Goal: Transaction & Acquisition: Purchase product/service

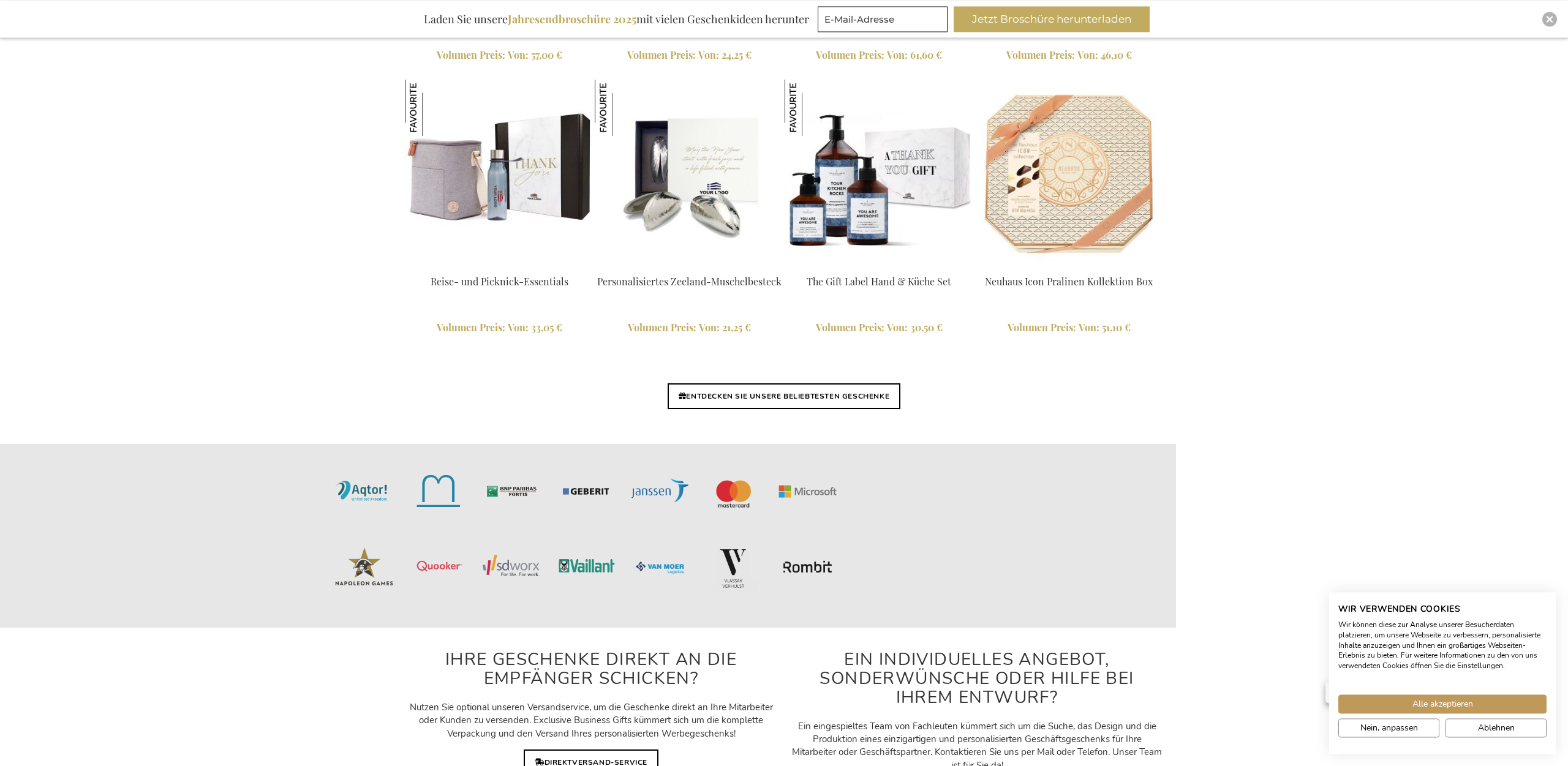
scroll to position [2874, 0]
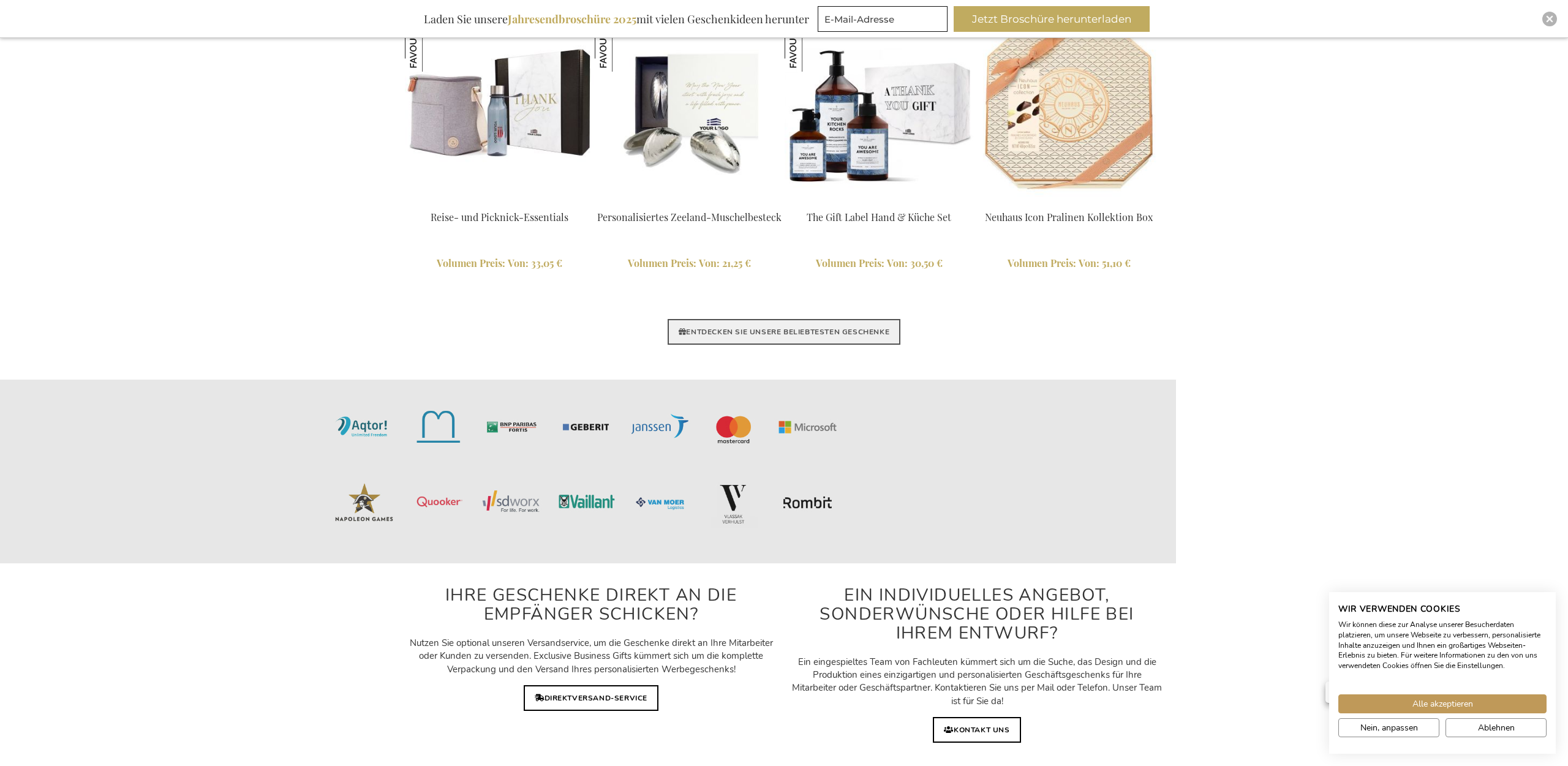
click at [866, 332] on link "ENTDECKEN SIE UNSERE BELIEBTESTEN GESCHENKE" at bounding box center [784, 332] width 232 height 26
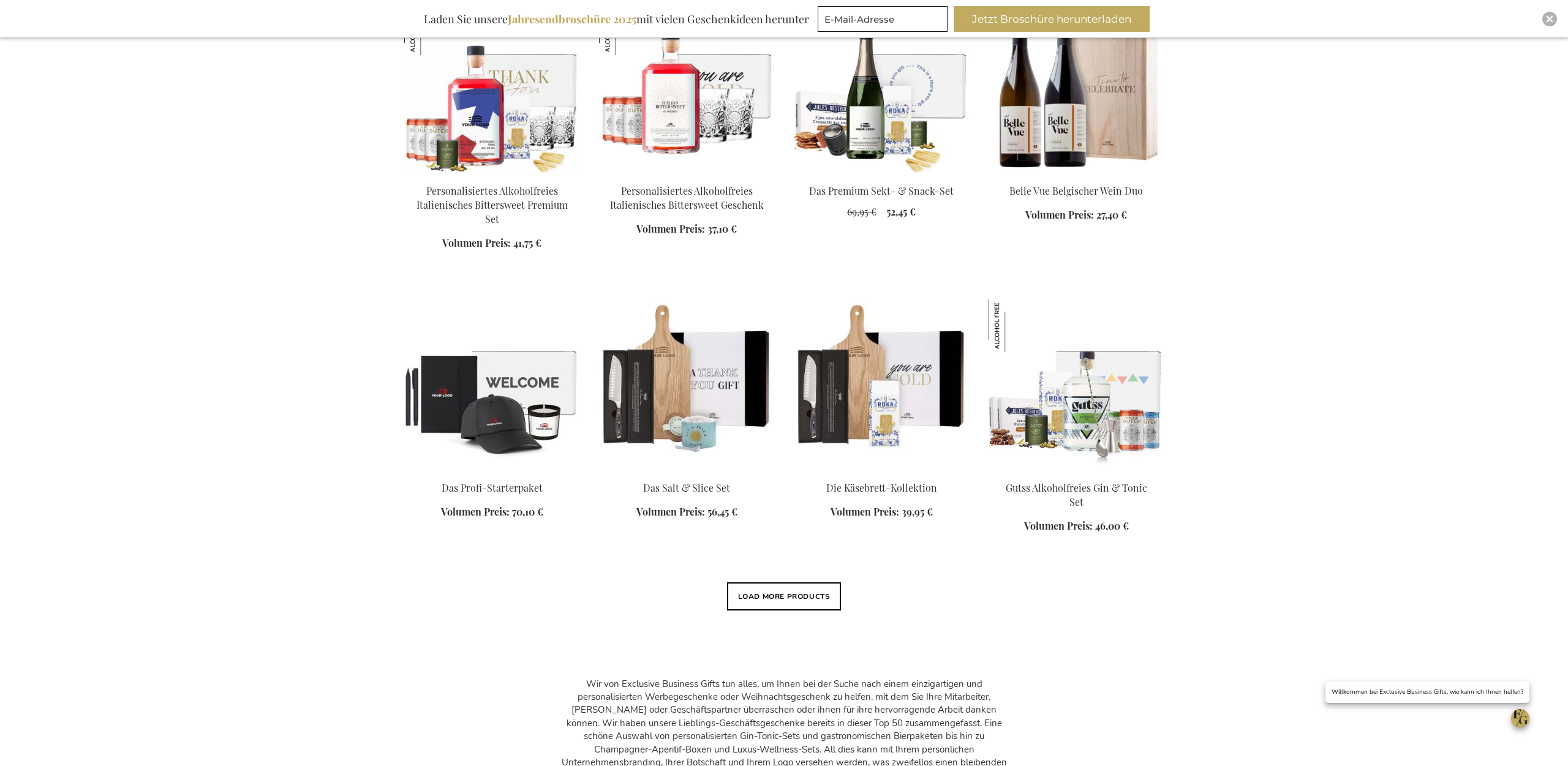
scroll to position [812, 0]
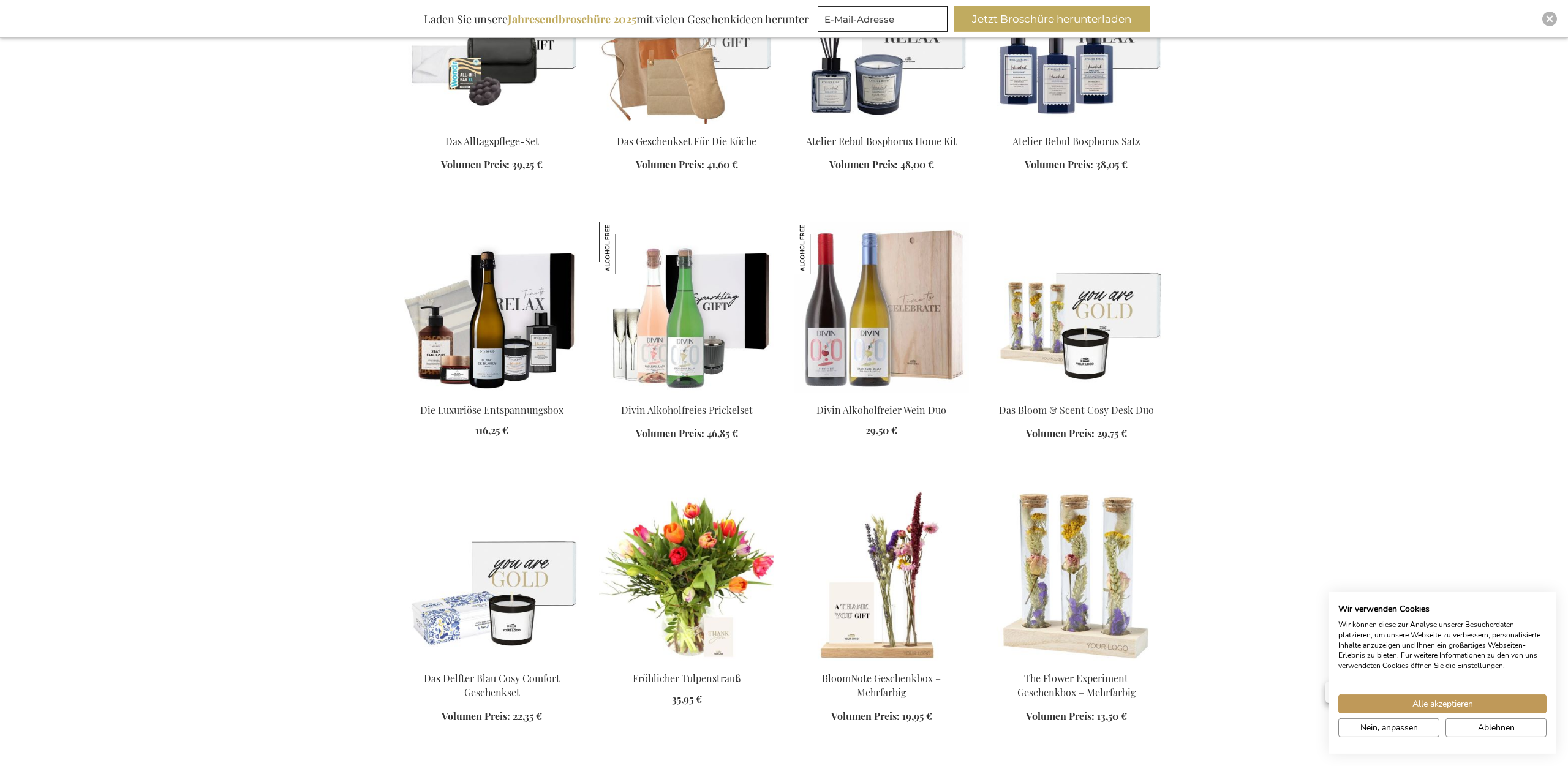
scroll to position [1812, 0]
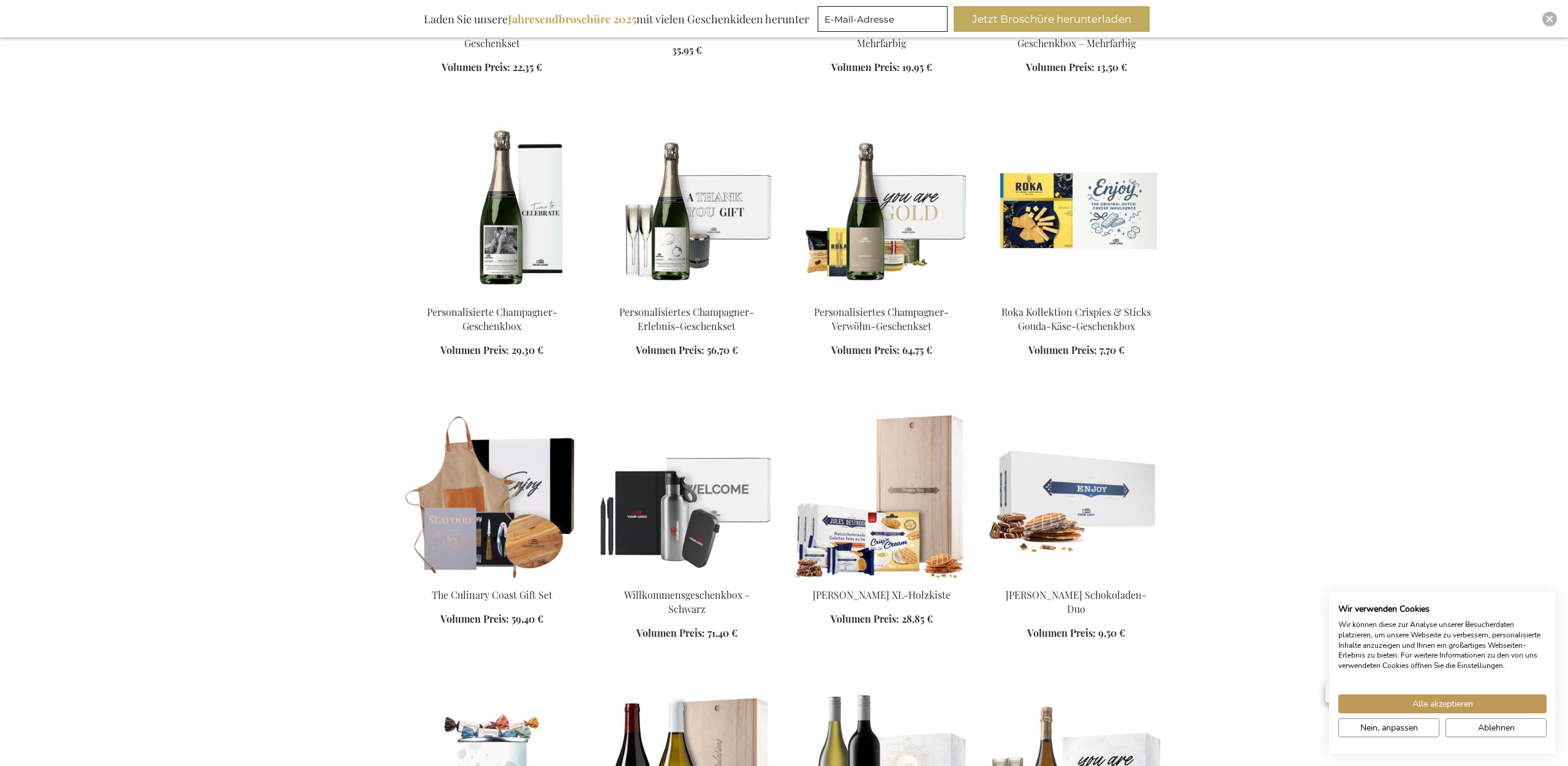
scroll to position [2562, 0]
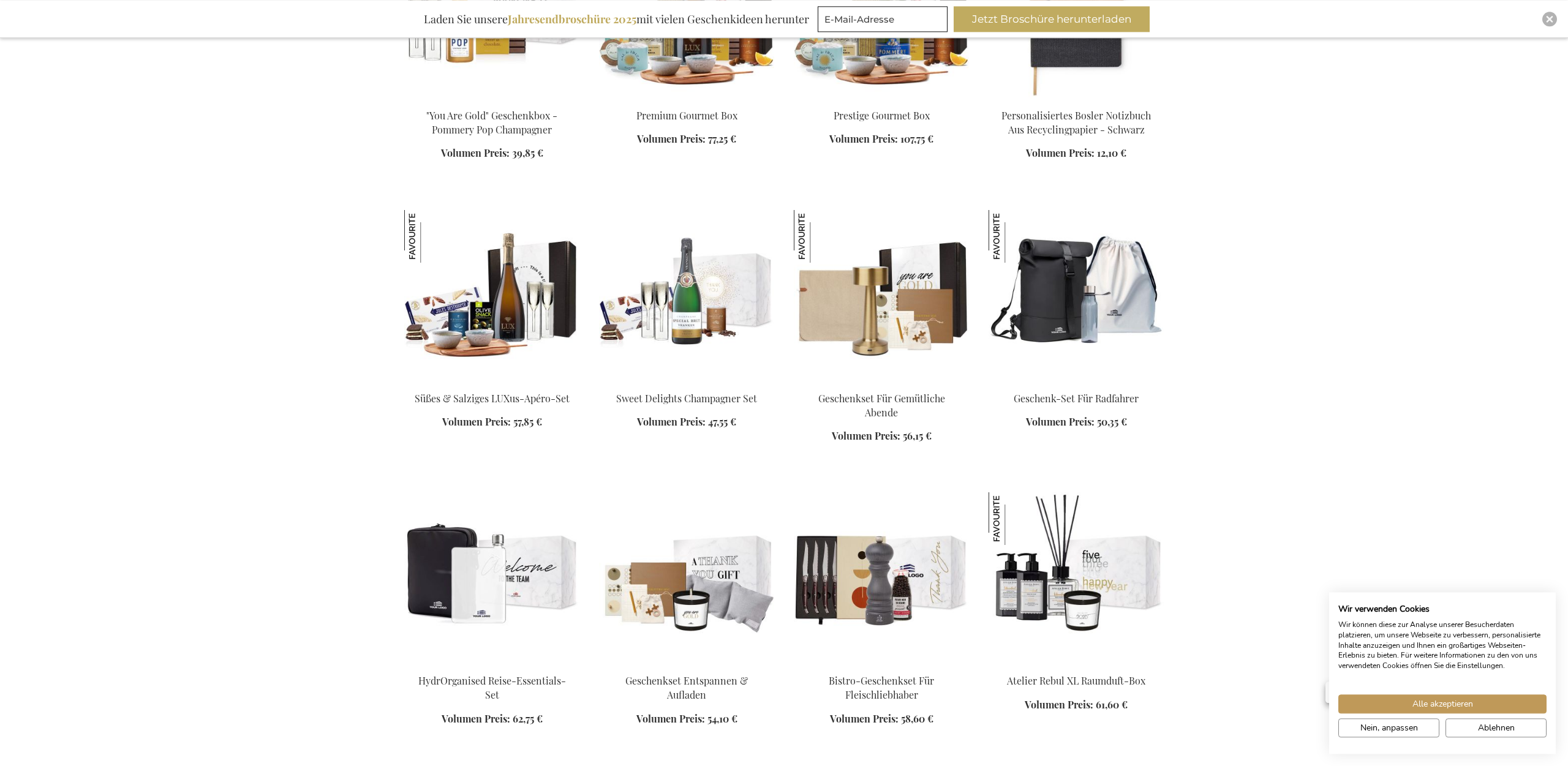
scroll to position [3562, 0]
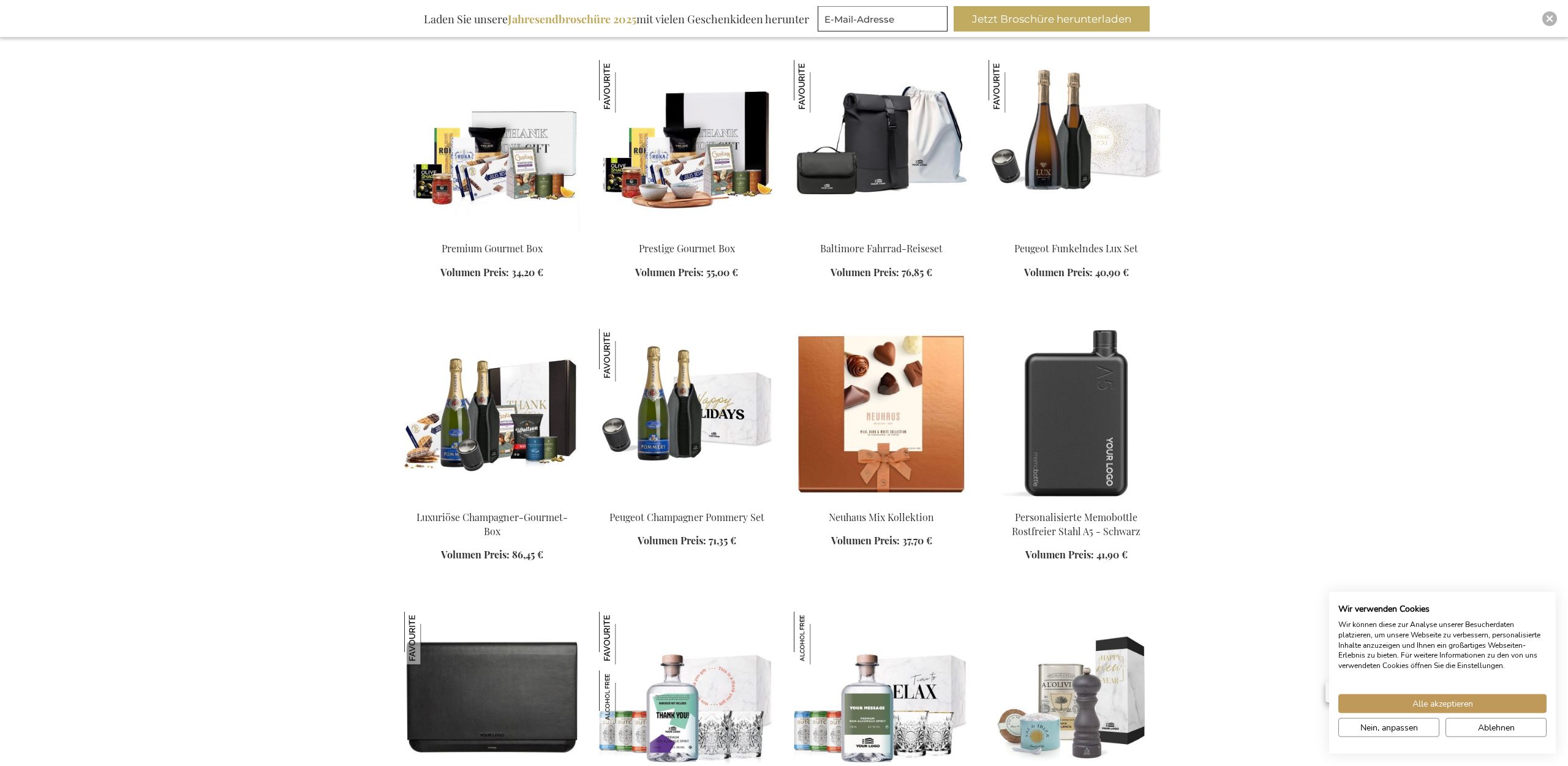
scroll to position [4437, 0]
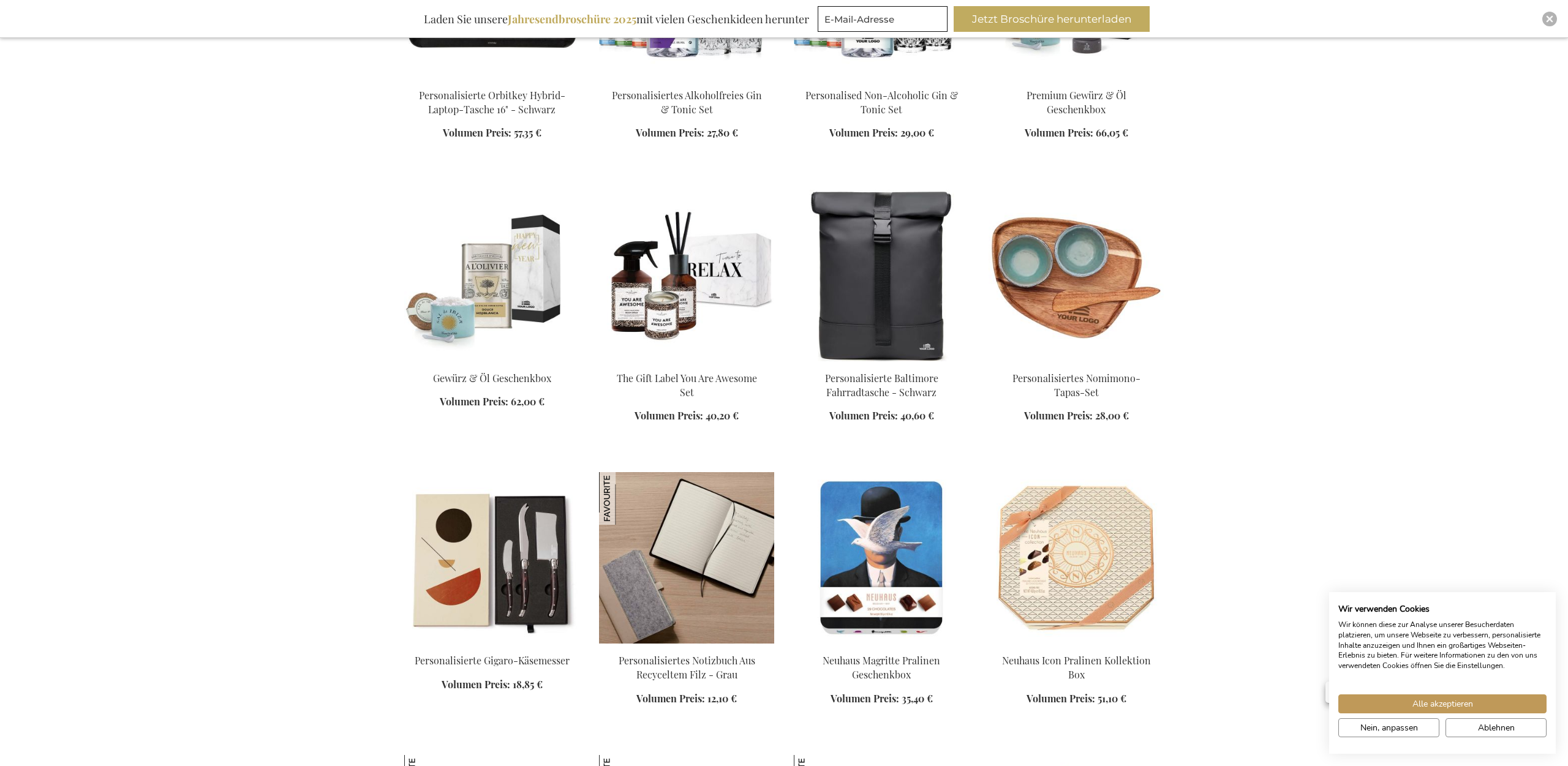
scroll to position [5311, 0]
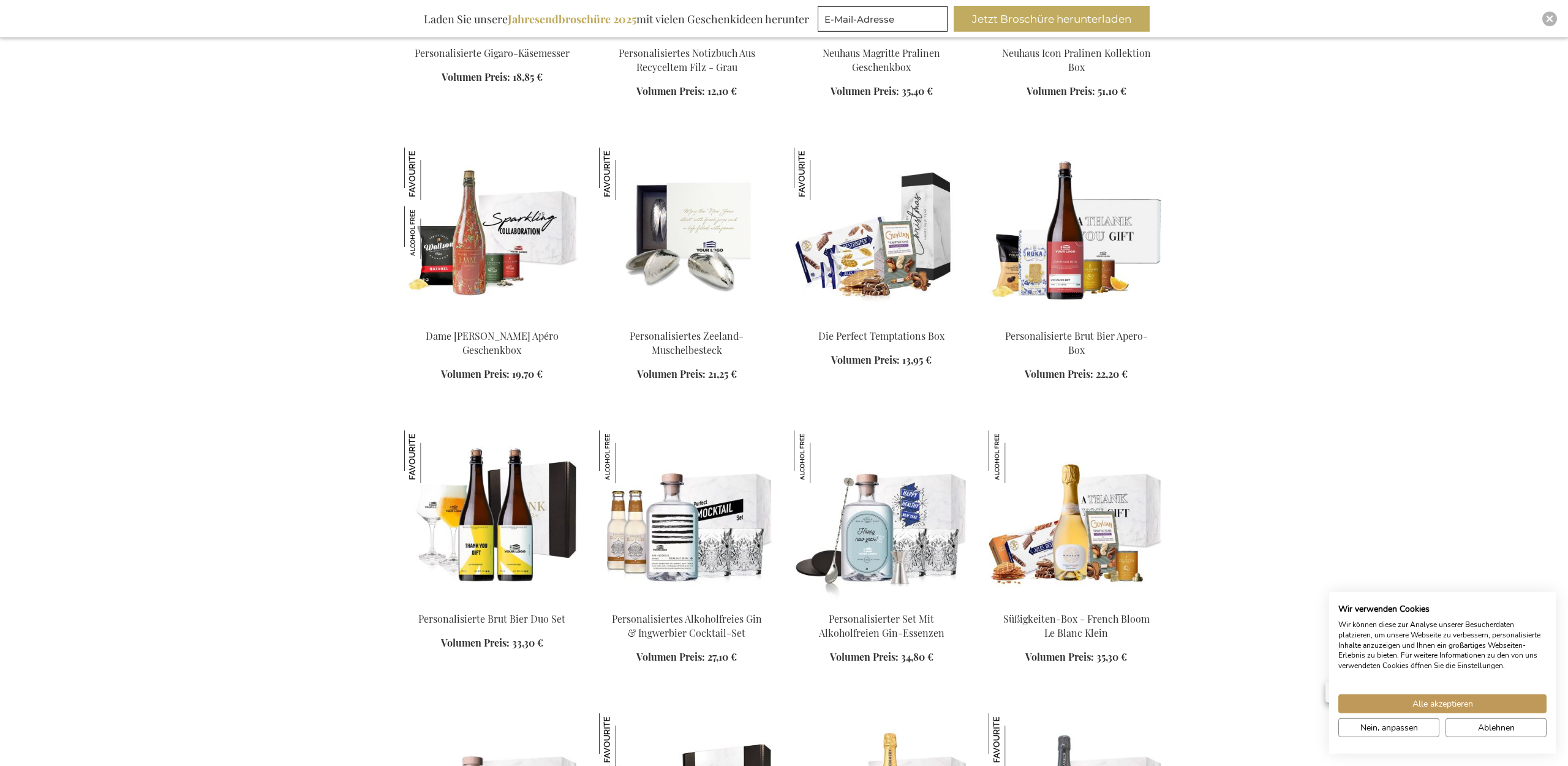
scroll to position [5498, 0]
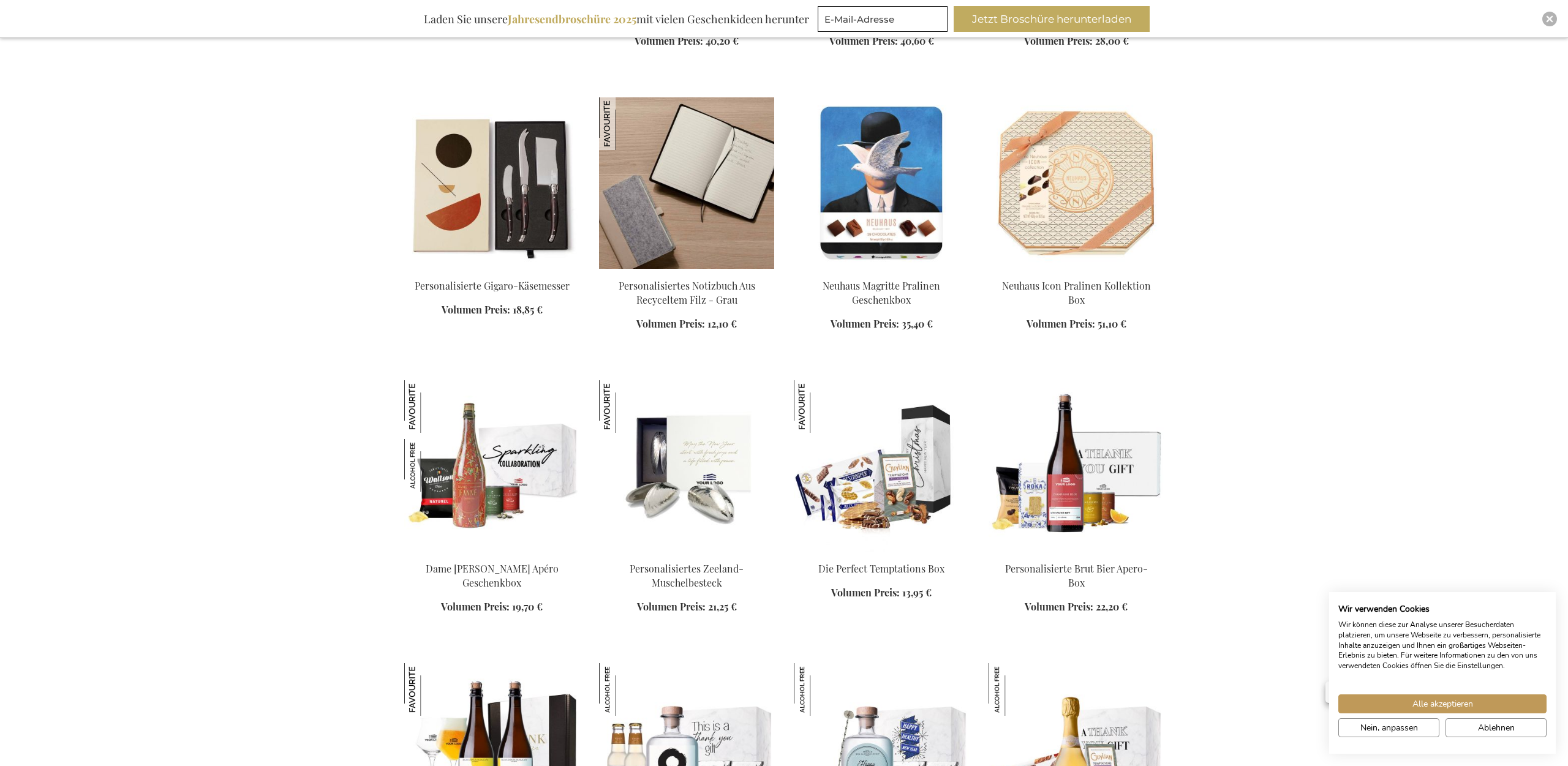
click at [691, 193] on img at bounding box center [686, 183] width 175 height 171
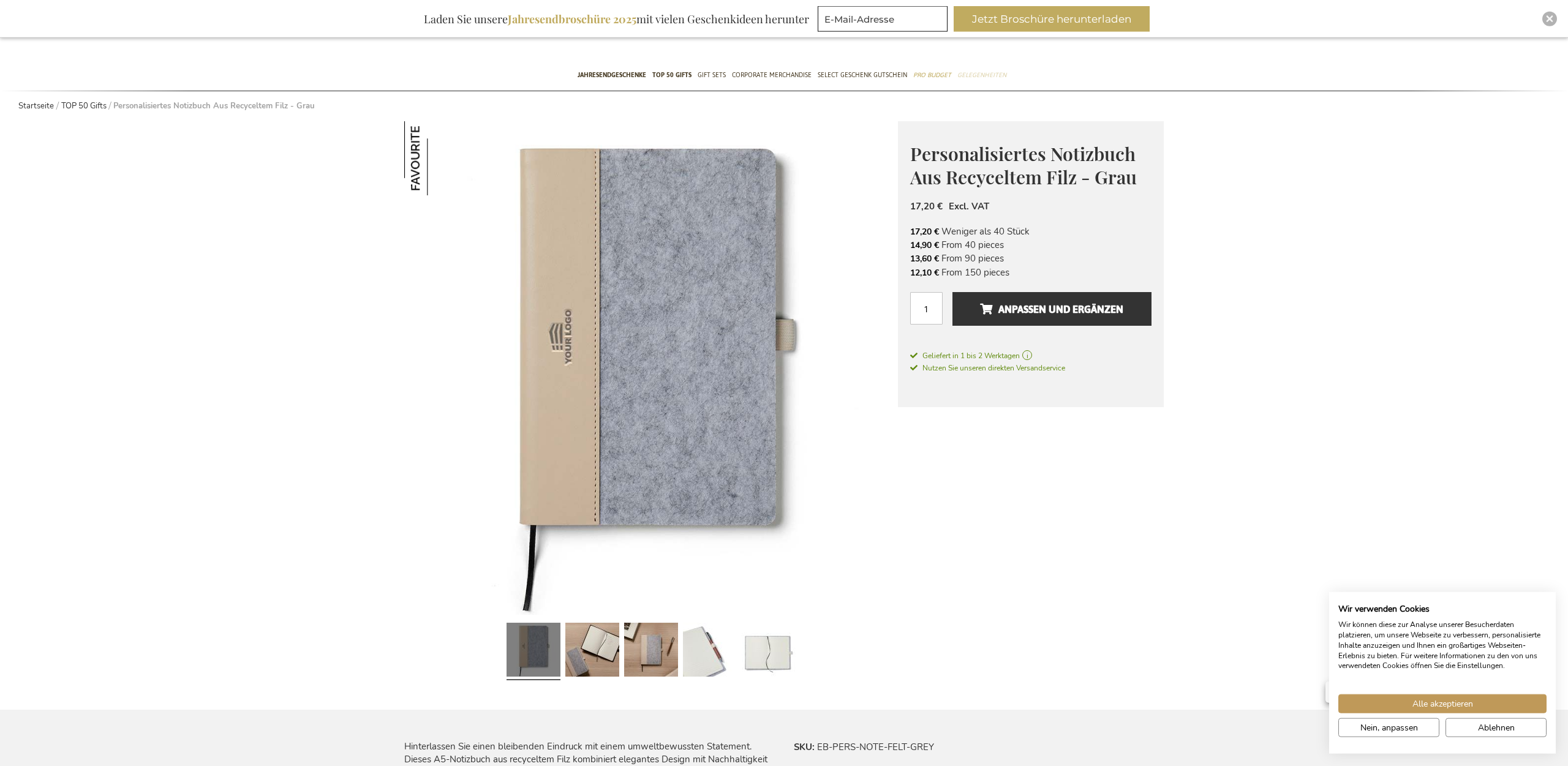
scroll to position [312, 0]
